Goal: Task Accomplishment & Management: Manage account settings

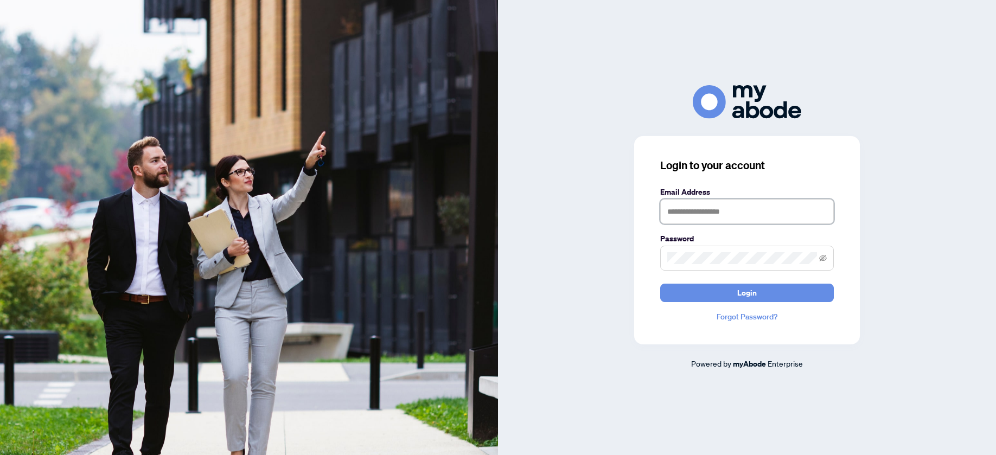
click at [680, 209] on input "text" at bounding box center [747, 211] width 174 height 25
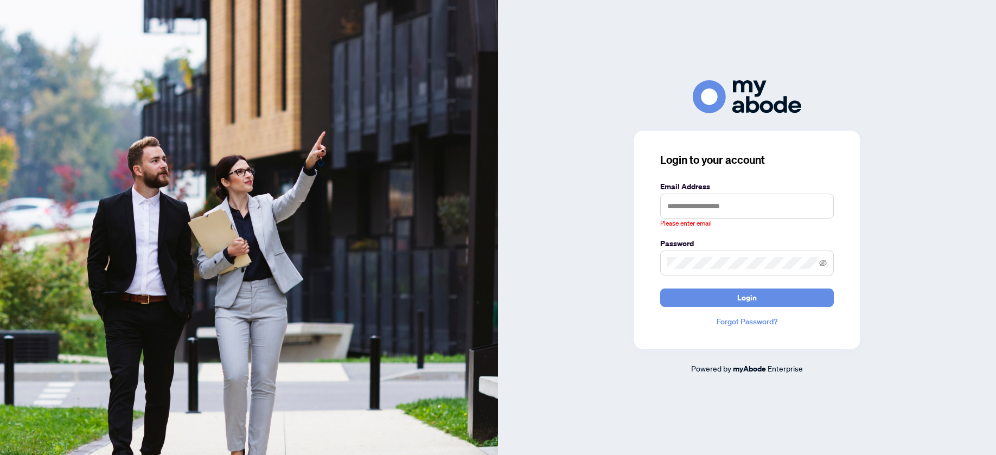
click at [722, 191] on label "Email Address" at bounding box center [747, 187] width 174 height 12
click at [723, 203] on input "text" at bounding box center [747, 206] width 174 height 25
click at [421, 190] on img at bounding box center [249, 227] width 498 height 455
click at [762, 205] on input "text" at bounding box center [747, 206] width 174 height 25
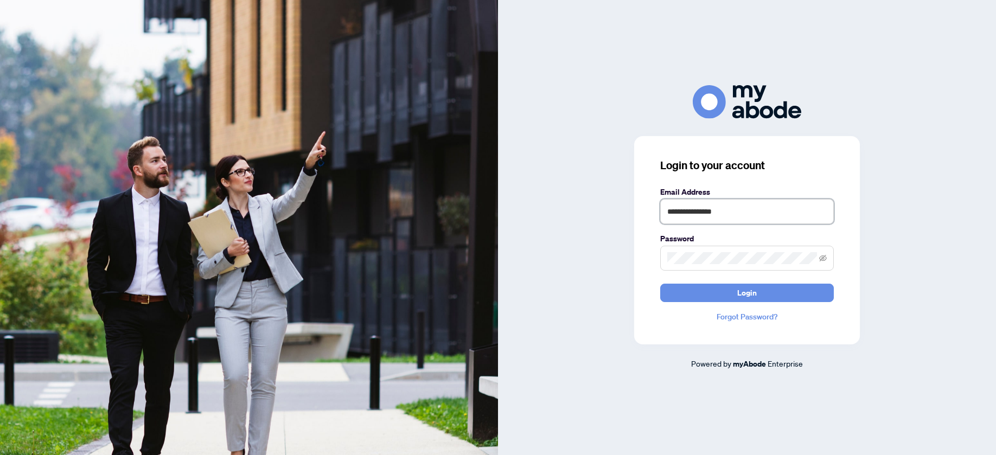
type input "**********"
click at [660, 284] on button "Login" at bounding box center [747, 293] width 174 height 18
